Goal: Check status: Check status

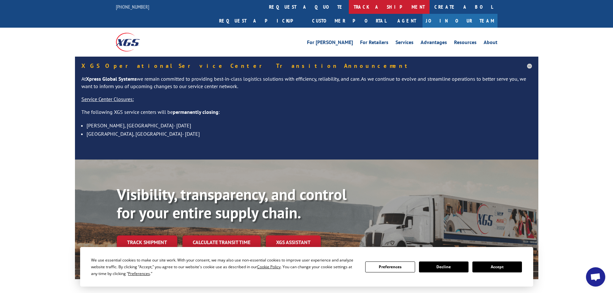
click at [349, 9] on link "track a shipment" at bounding box center [389, 7] width 81 height 14
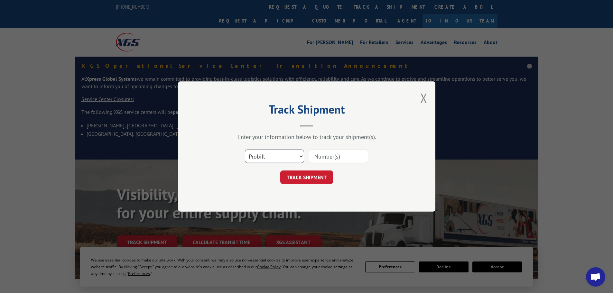
click at [267, 160] on select "Select category... Probill BOL PO" at bounding box center [274, 157] width 59 height 14
select select "bol"
click at [245, 150] on select "Select category... Probill BOL PO" at bounding box center [274, 157] width 59 height 14
click at [332, 154] on input at bounding box center [338, 157] width 59 height 14
paste input "6000959"
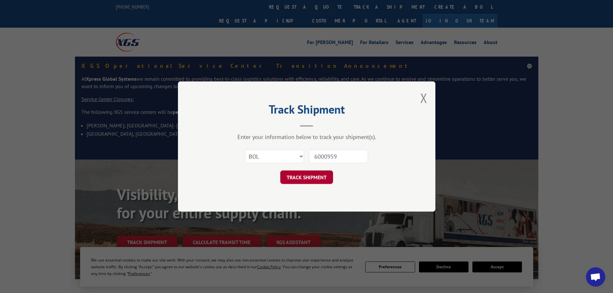
type input "6000959"
click at [308, 179] on button "TRACK SHIPMENT" at bounding box center [306, 178] width 53 height 14
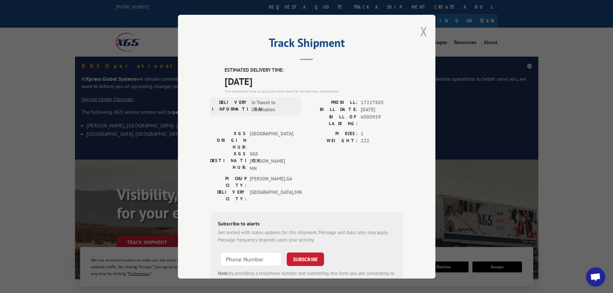
click at [420, 34] on button "Close modal" at bounding box center [423, 31] width 7 height 17
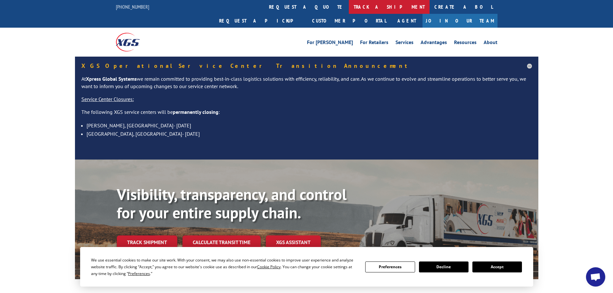
click at [349, 7] on link "track a shipment" at bounding box center [389, 7] width 81 height 14
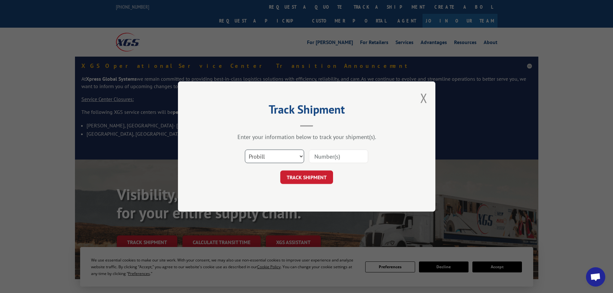
click at [271, 154] on select "Select category... Probill BOL PO" at bounding box center [274, 157] width 59 height 14
select select "bol"
click at [245, 150] on select "Select category... Probill BOL PO" at bounding box center [274, 157] width 59 height 14
click at [325, 157] on input at bounding box center [338, 157] width 59 height 14
paste input "6006950"
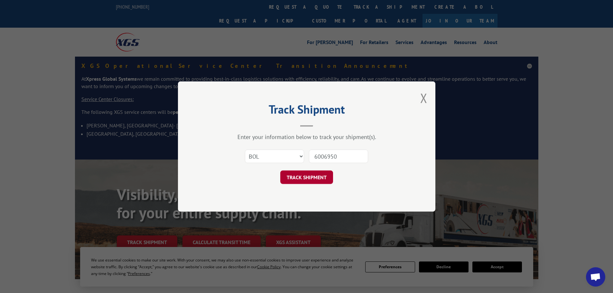
type input "6006950"
click at [310, 177] on button "TRACK SHIPMENT" at bounding box center [306, 178] width 53 height 14
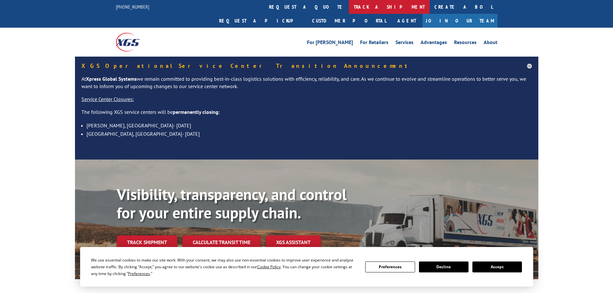
click at [349, 5] on link "track a shipment" at bounding box center [389, 7] width 81 height 14
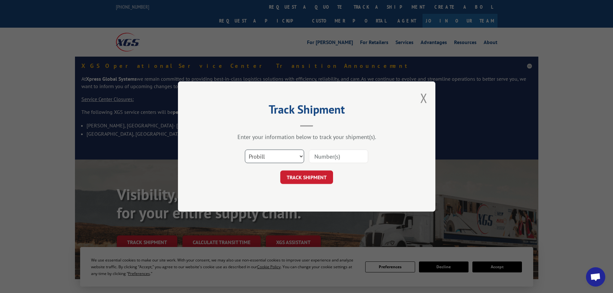
click at [266, 156] on select "Select category... Probill BOL PO" at bounding box center [274, 157] width 59 height 14
select select "bol"
click at [245, 150] on select "Select category... Probill BOL PO" at bounding box center [274, 157] width 59 height 14
click at [332, 154] on input at bounding box center [338, 157] width 59 height 14
paste input "5999803"
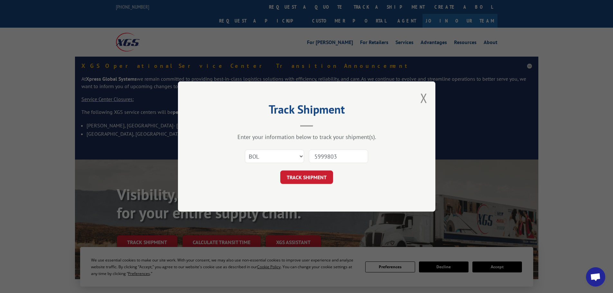
type input "5999803"
click at [304, 177] on button "TRACK SHIPMENT" at bounding box center [306, 178] width 53 height 14
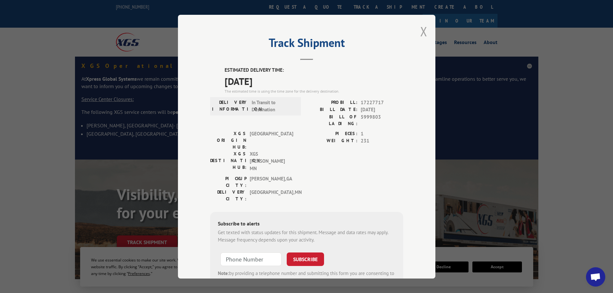
click at [420, 31] on button "Close modal" at bounding box center [423, 31] width 7 height 17
